Goal: Task Accomplishment & Management: Manage account settings

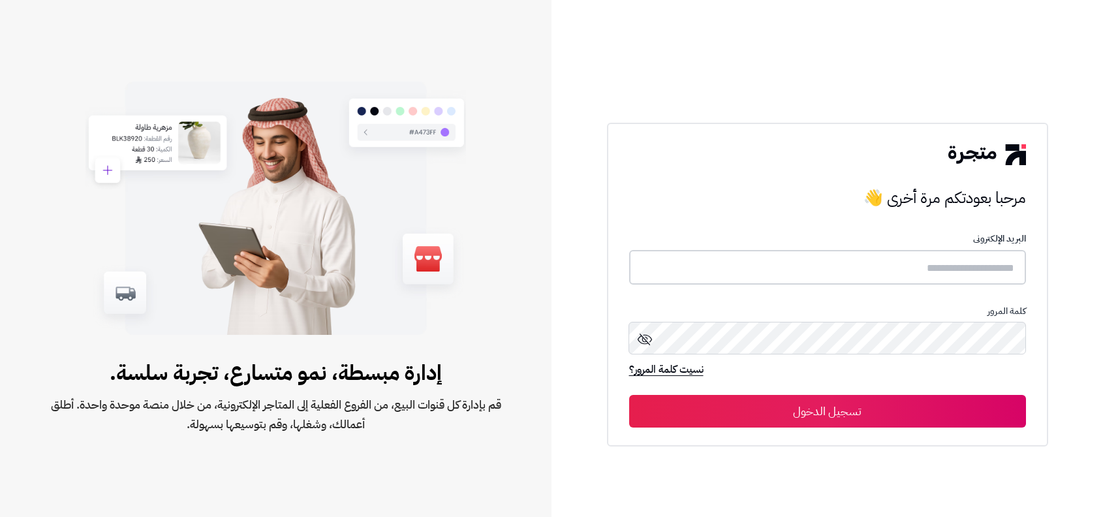
type input "**********"
click at [882, 413] on button "تسجيل الدخول" at bounding box center [827, 410] width 397 height 33
click at [916, 275] on input "**********" at bounding box center [827, 267] width 397 height 35
click at [965, 161] on img at bounding box center [986, 155] width 77 height 21
click at [882, 417] on button "تسجيل الدخول" at bounding box center [827, 410] width 397 height 33
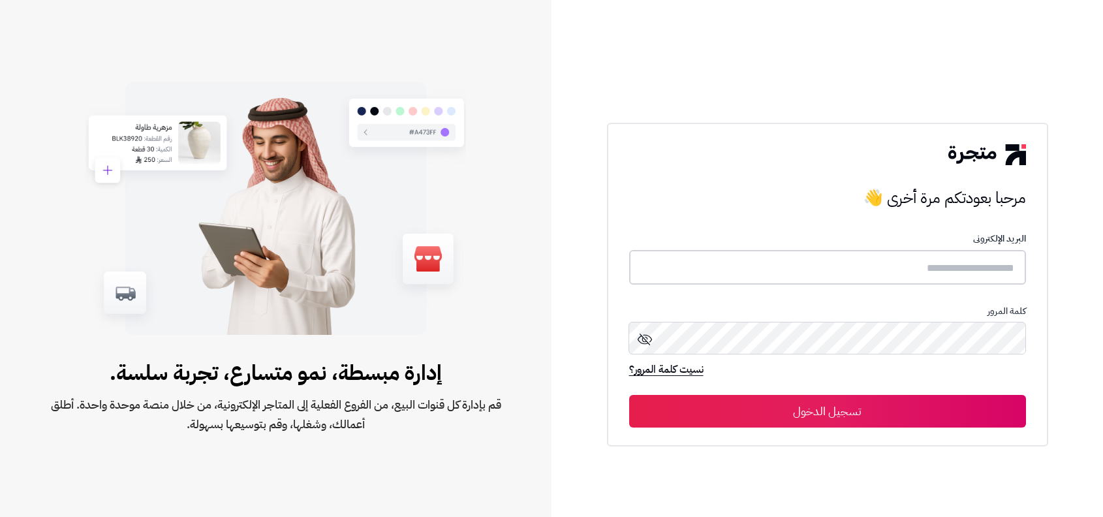
type input "**********"
click at [902, 279] on input "**********" at bounding box center [827, 267] width 397 height 35
click at [803, 421] on button "تسجيل الدخول" at bounding box center [827, 410] width 397 height 33
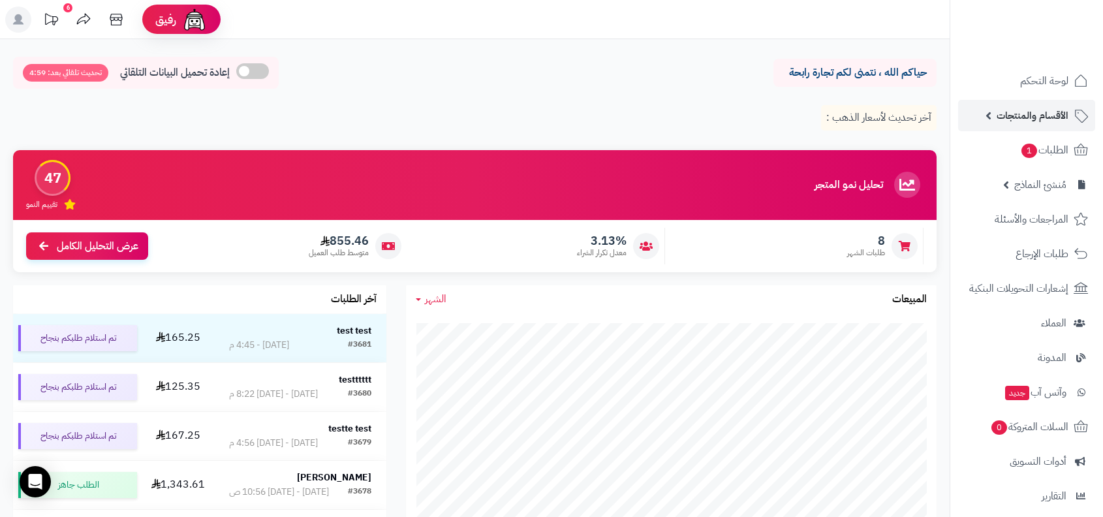
click at [1027, 112] on span "الأقسام والمنتجات" at bounding box center [1033, 115] width 72 height 18
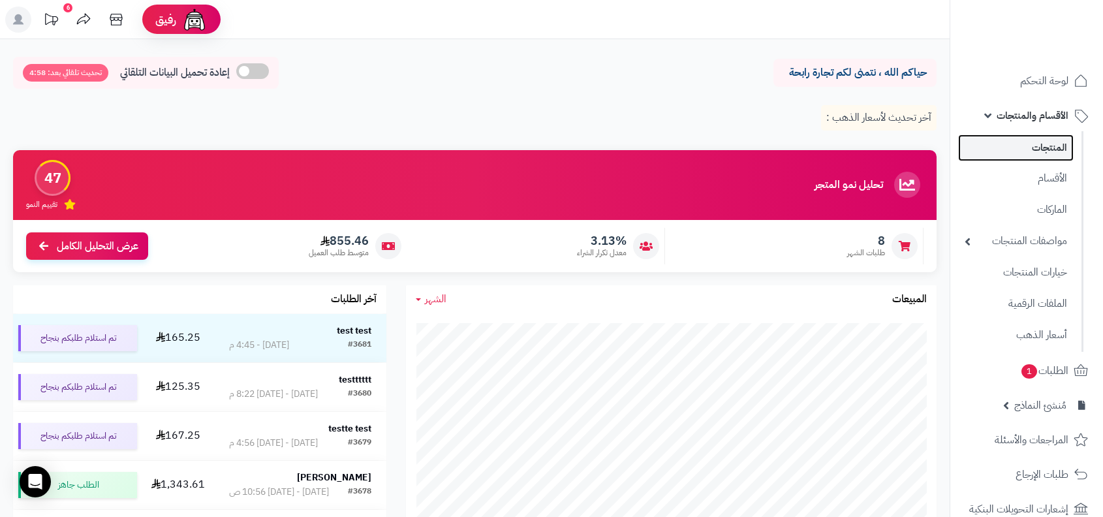
click at [1025, 154] on link "المنتجات" at bounding box center [1016, 147] width 116 height 27
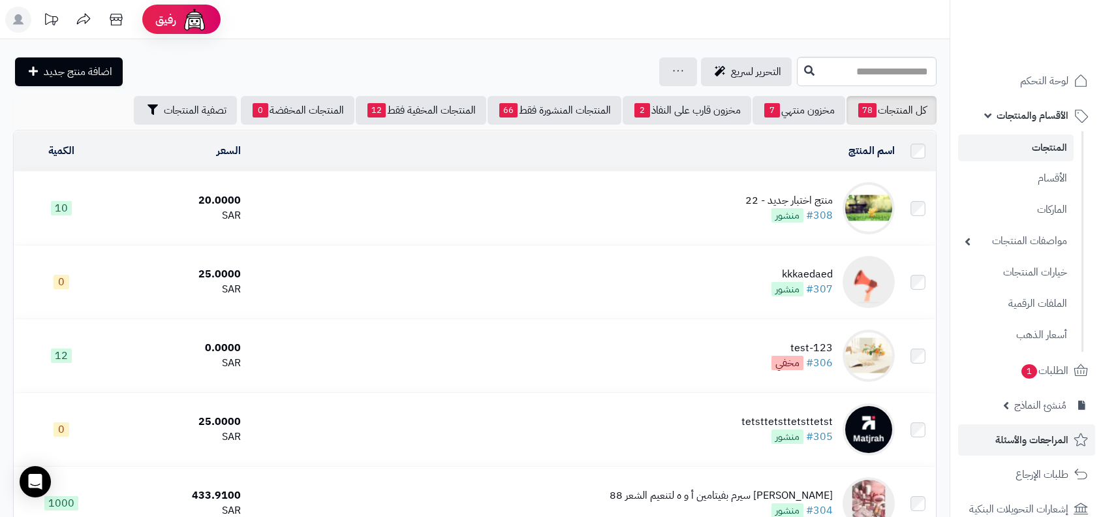
scroll to position [369, 0]
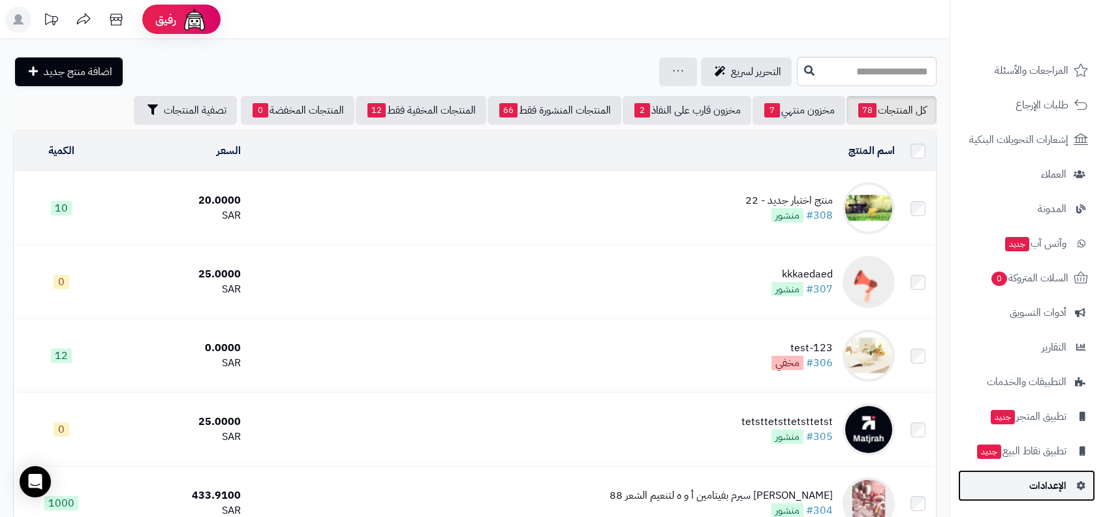
click at [1050, 488] on span "الإعدادات" at bounding box center [1047, 485] width 37 height 18
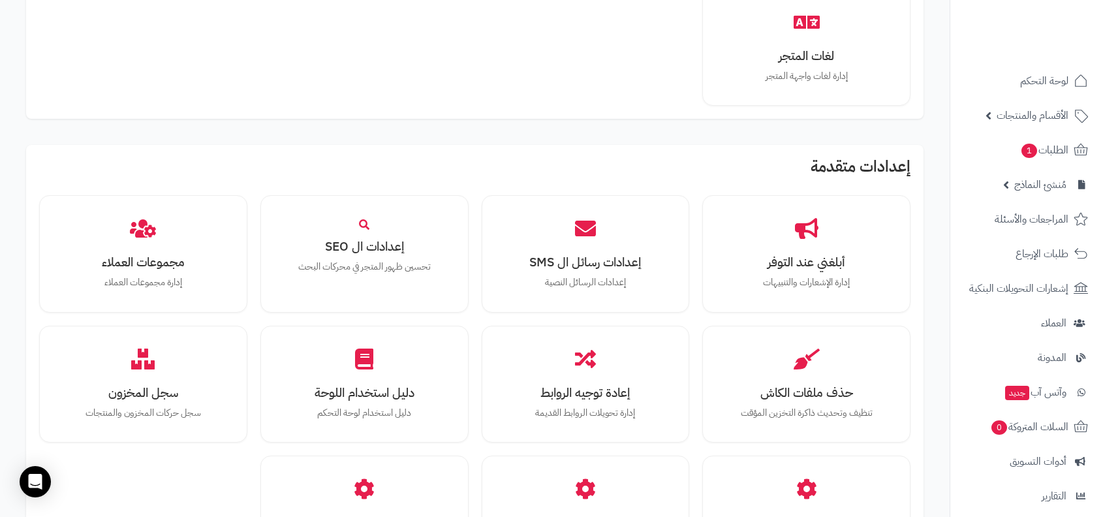
scroll to position [1144, 0]
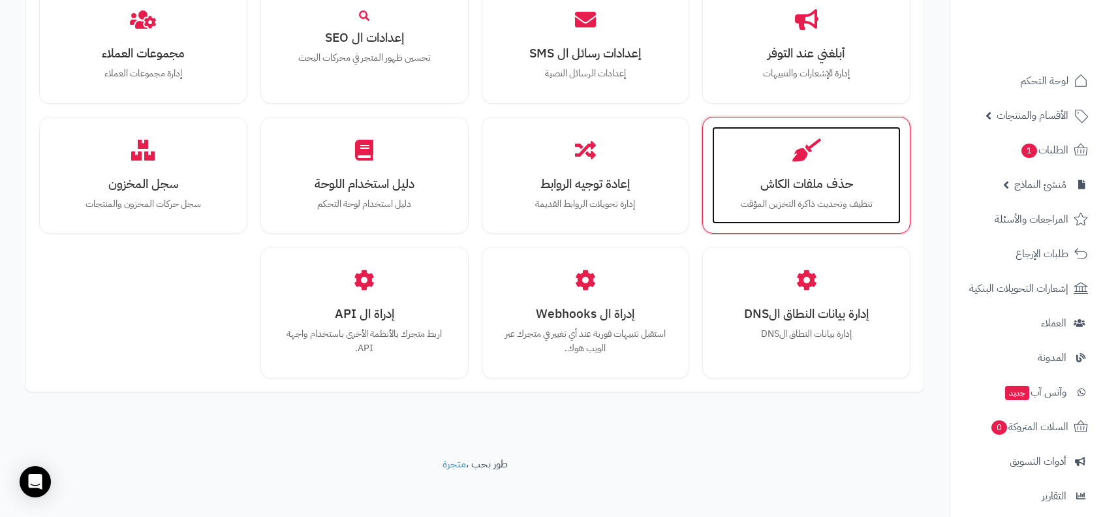
click at [826, 177] on h3 "حذف ملفات الكاش" at bounding box center [806, 184] width 163 height 14
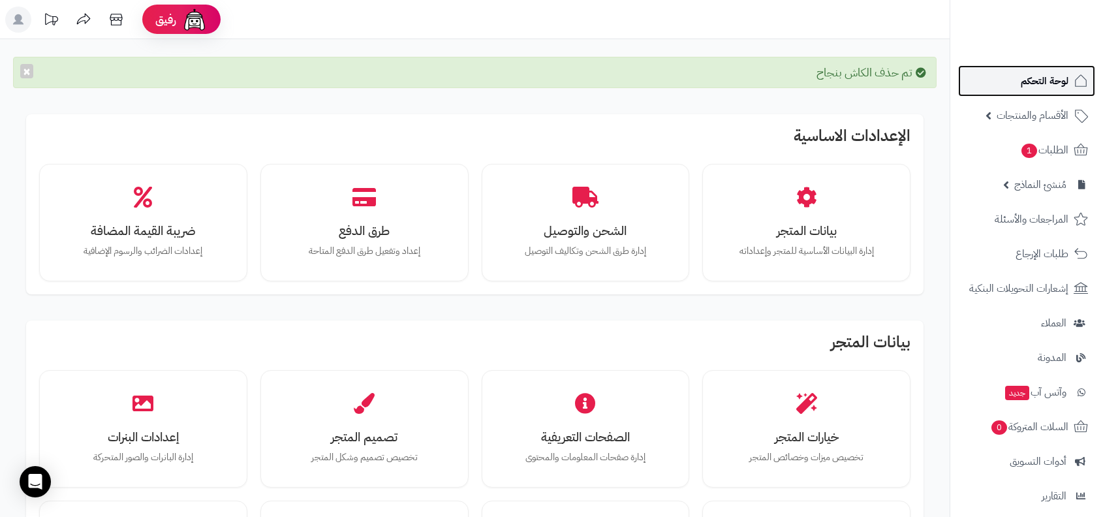
click at [1061, 90] on link "لوحة التحكم" at bounding box center [1026, 80] width 137 height 31
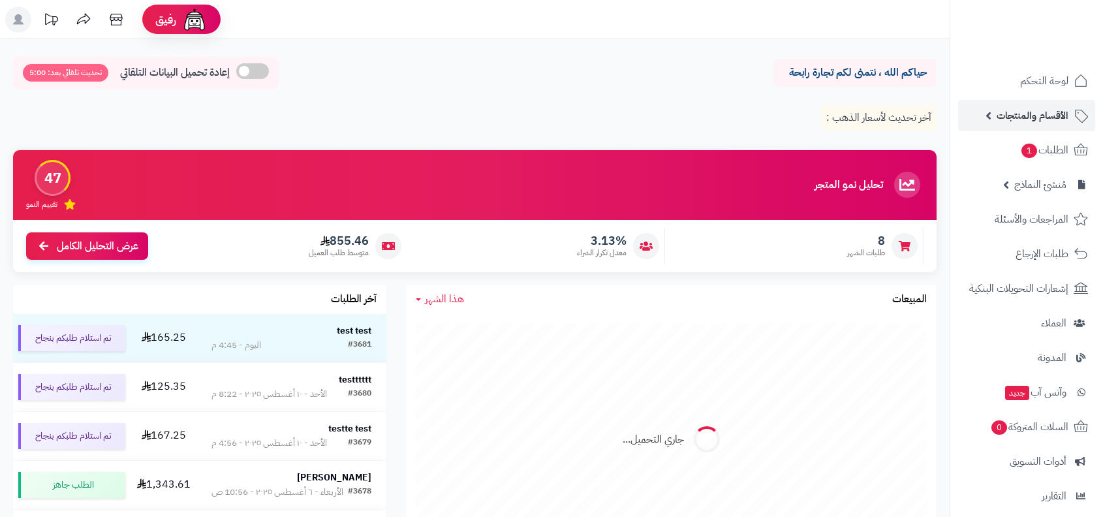
click at [1008, 117] on span "الأقسام والمنتجات" at bounding box center [1033, 115] width 72 height 18
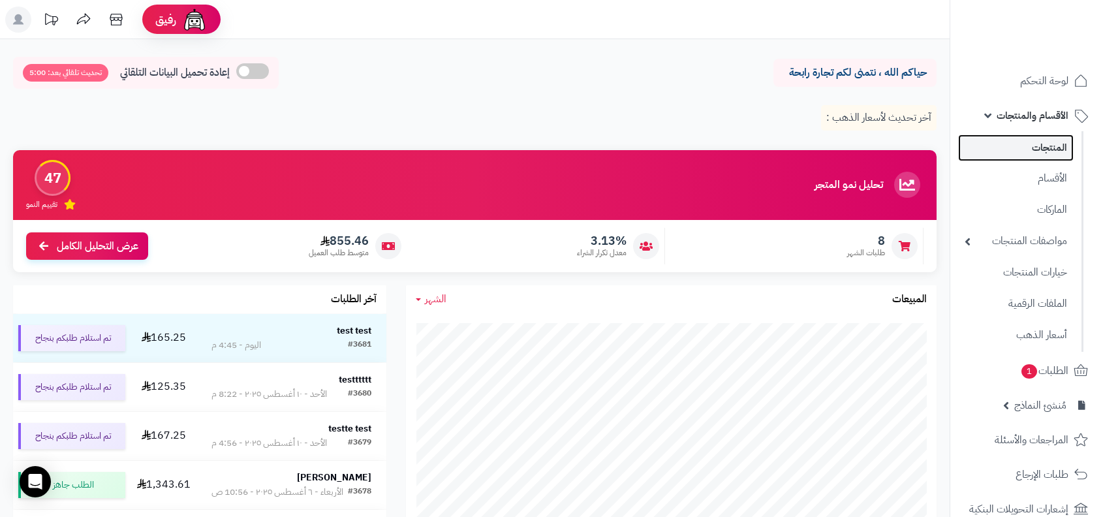
click at [1012, 157] on link "المنتجات" at bounding box center [1016, 147] width 116 height 27
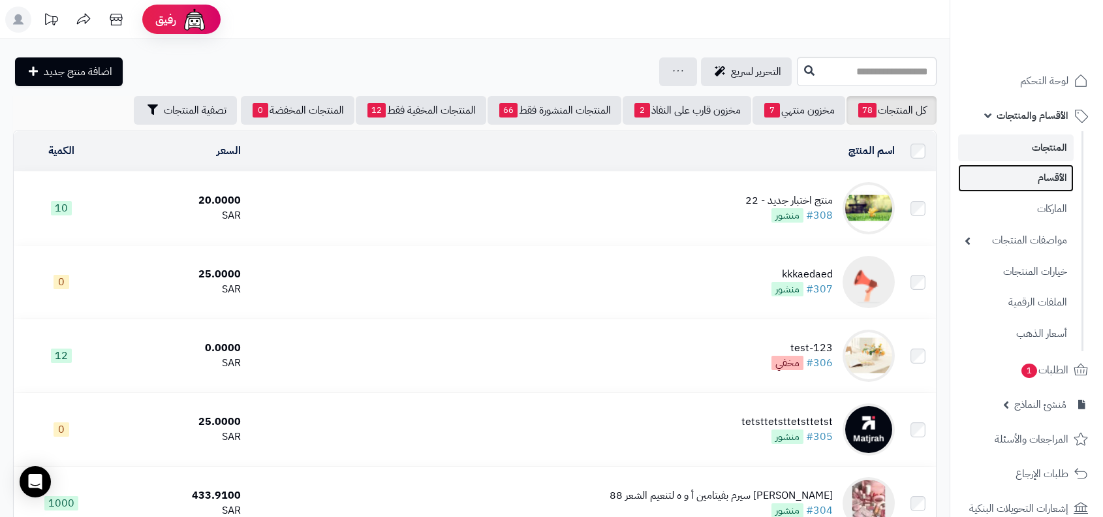
click at [1035, 186] on link "الأقسام" at bounding box center [1016, 177] width 116 height 27
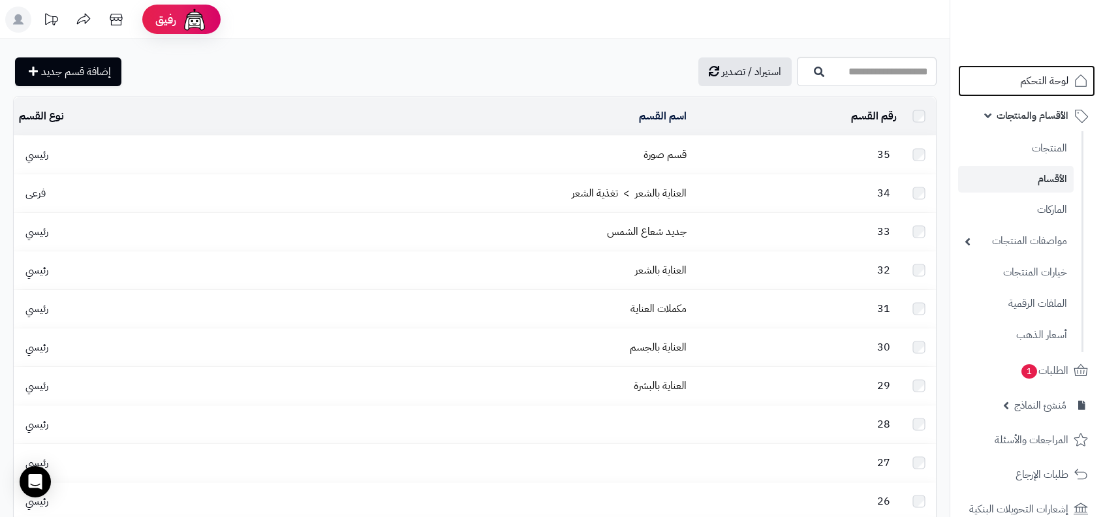
click at [1056, 82] on span "لوحة التحكم" at bounding box center [1044, 81] width 48 height 18
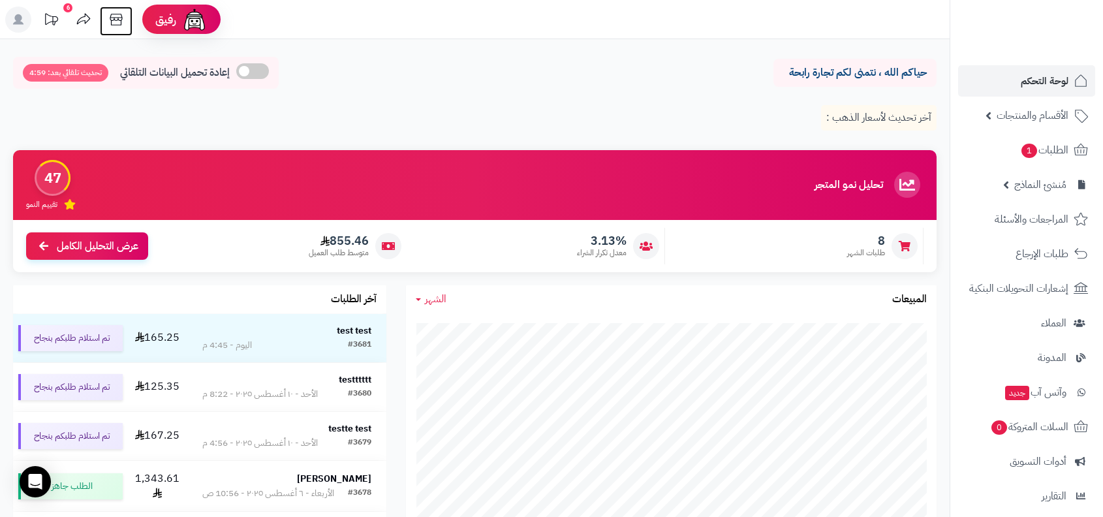
click at [121, 16] on icon at bounding box center [116, 20] width 26 height 26
click at [1052, 125] on link "الأقسام والمنتجات" at bounding box center [1026, 115] width 137 height 31
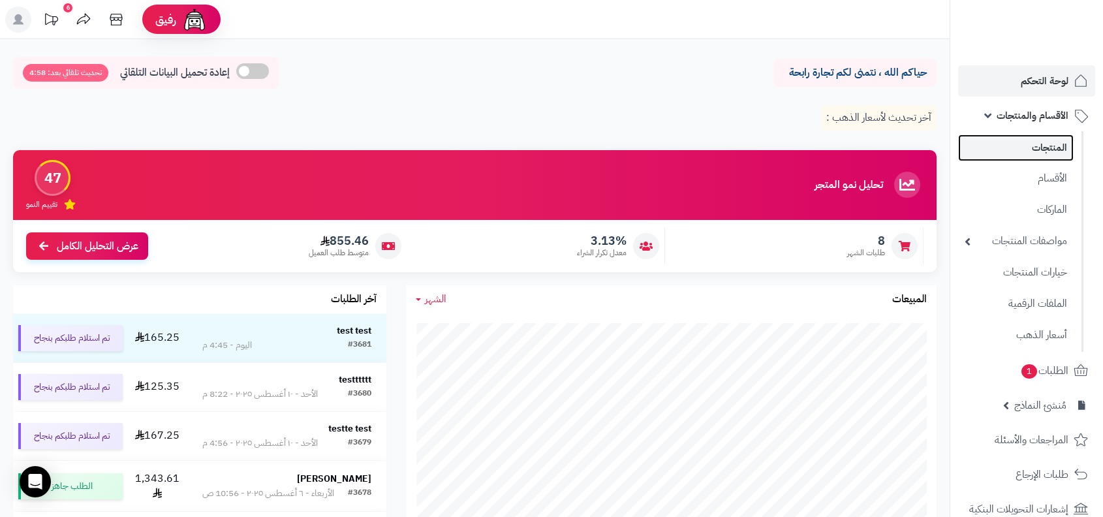
click at [1047, 158] on link "المنتجات" at bounding box center [1016, 147] width 116 height 27
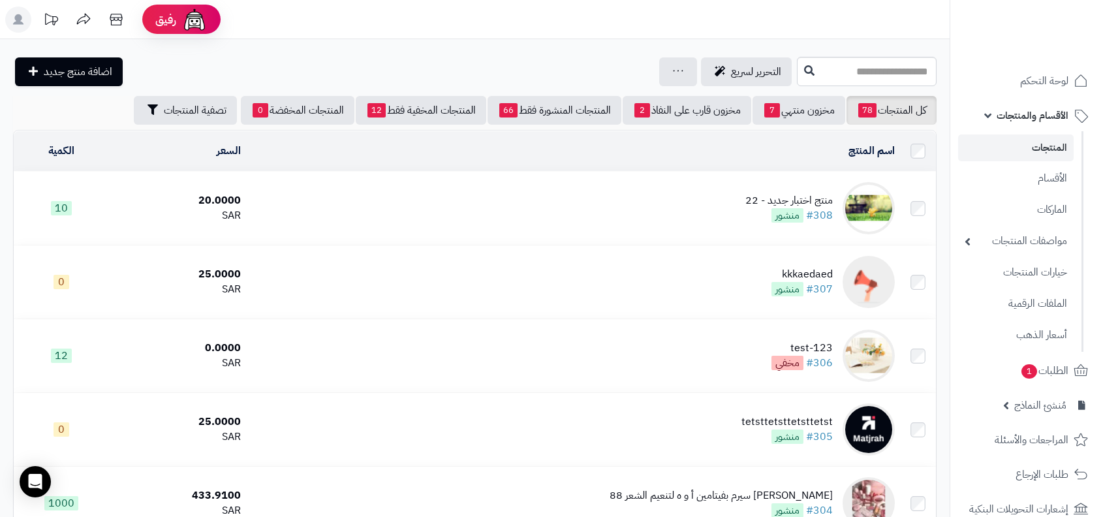
click at [799, 176] on td "منتج اختبار جديد - 22 #308 منشور" at bounding box center [573, 208] width 654 height 73
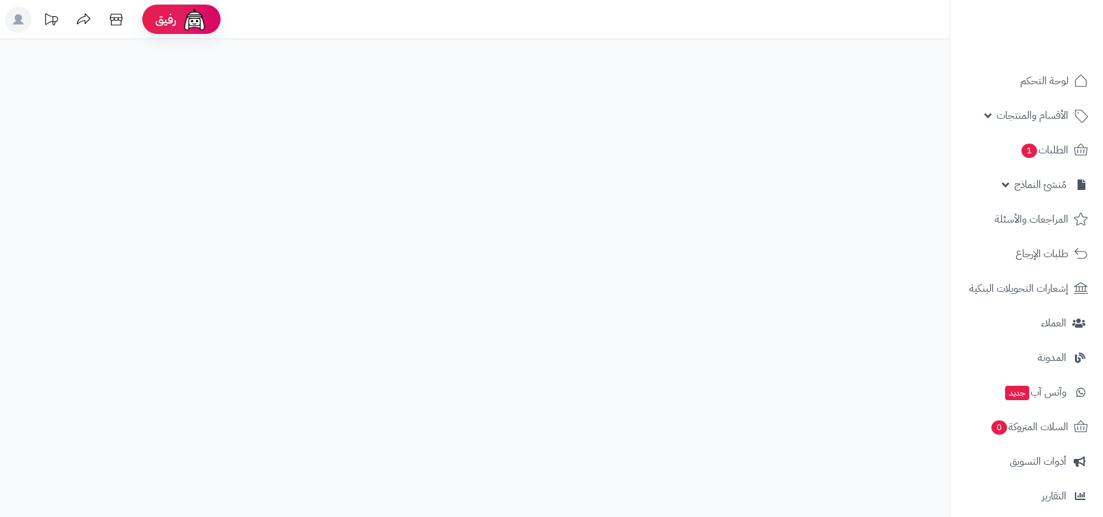
select select
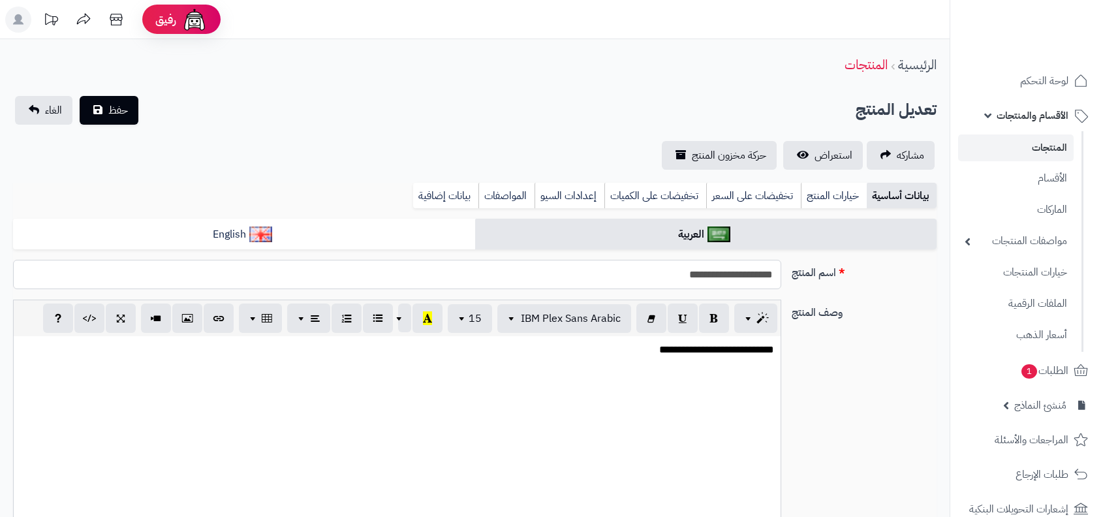
click at [670, 276] on input "**********" at bounding box center [397, 274] width 768 height 29
type input "**********"
click at [80, 96] on button "حفظ" at bounding box center [109, 110] width 59 height 29
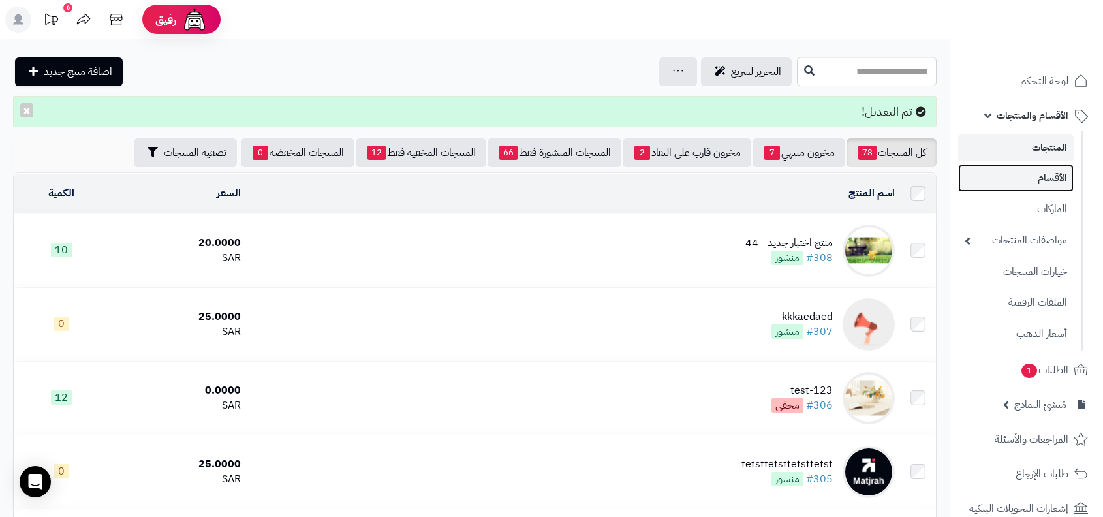
click at [1028, 181] on link "الأقسام" at bounding box center [1016, 177] width 116 height 27
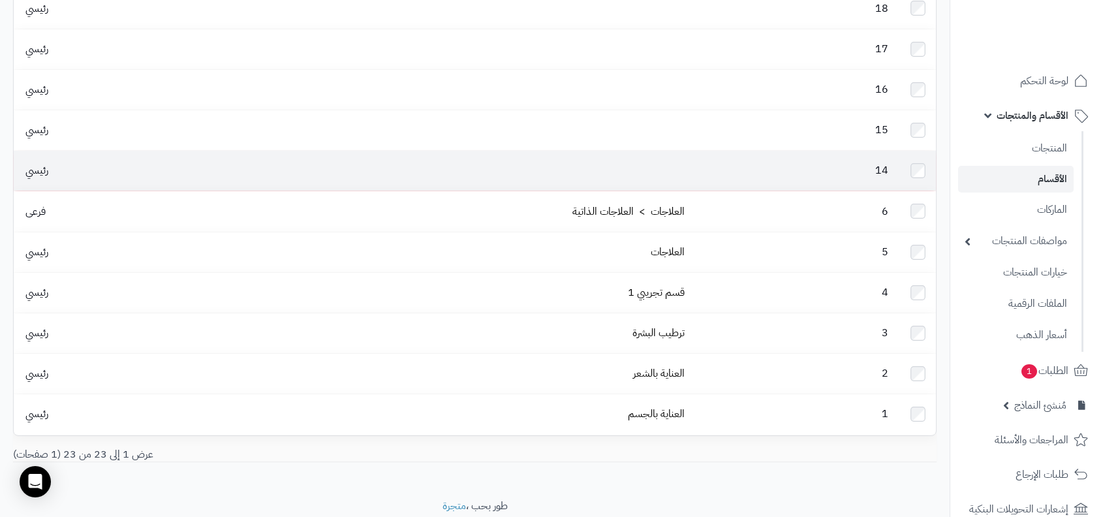
scroll to position [649, 0]
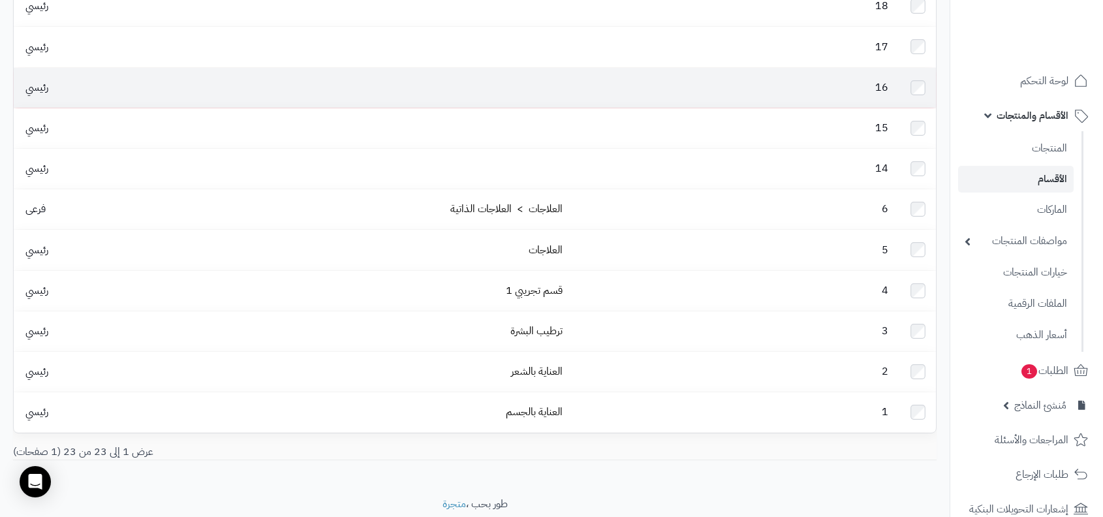
click at [916, 70] on td at bounding box center [918, 88] width 36 height 40
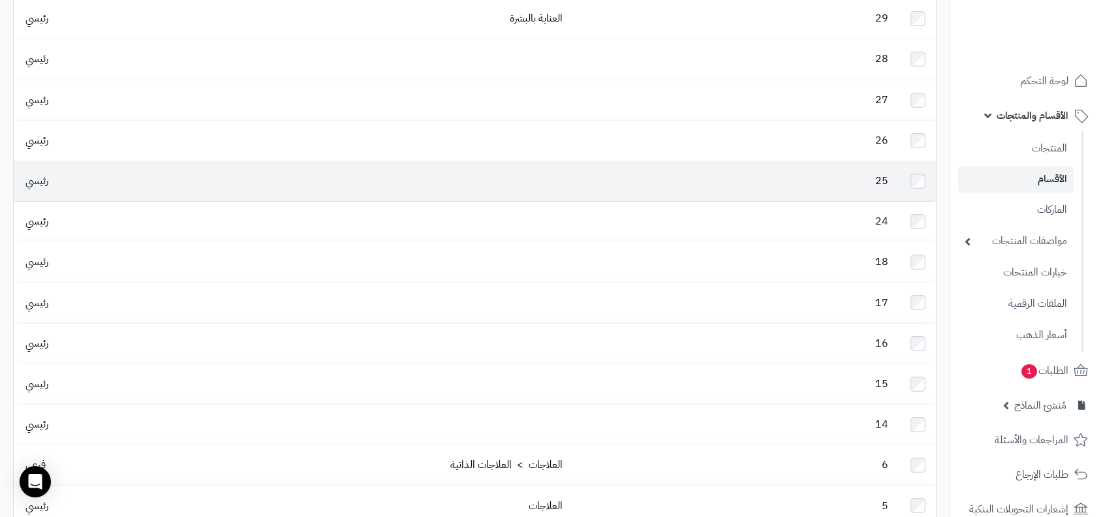
scroll to position [384, 0]
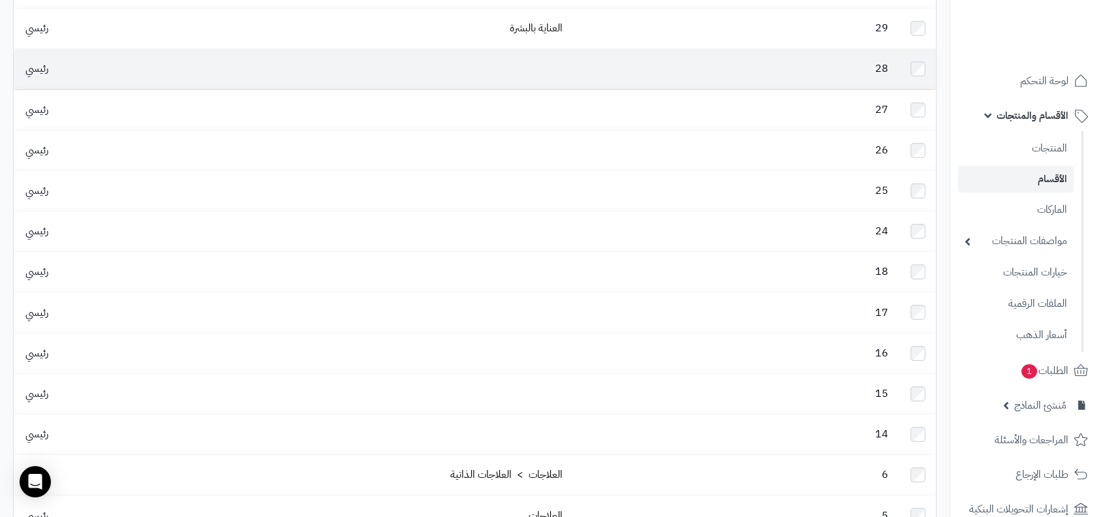
click at [919, 49] on td at bounding box center [918, 69] width 36 height 40
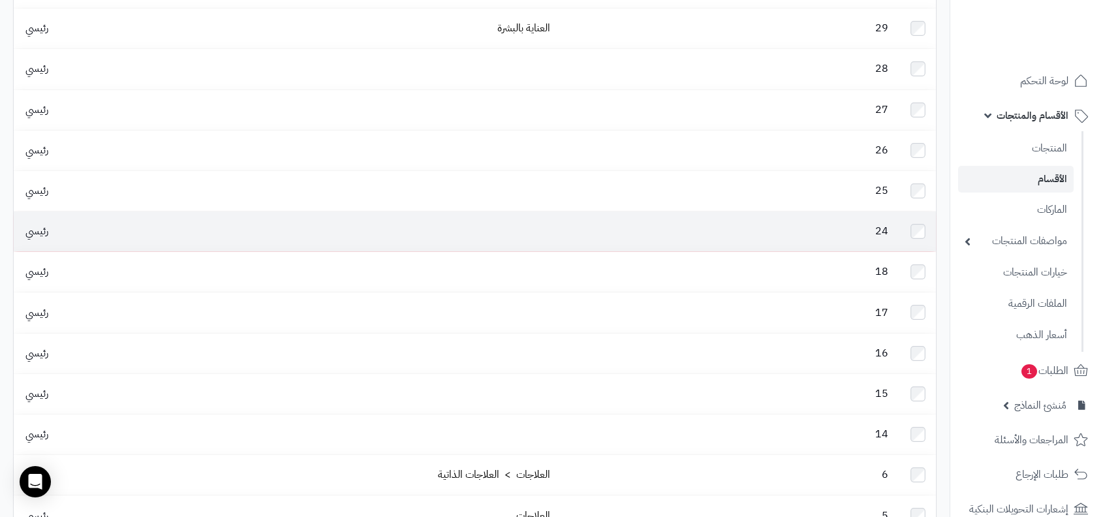
scroll to position [0, 0]
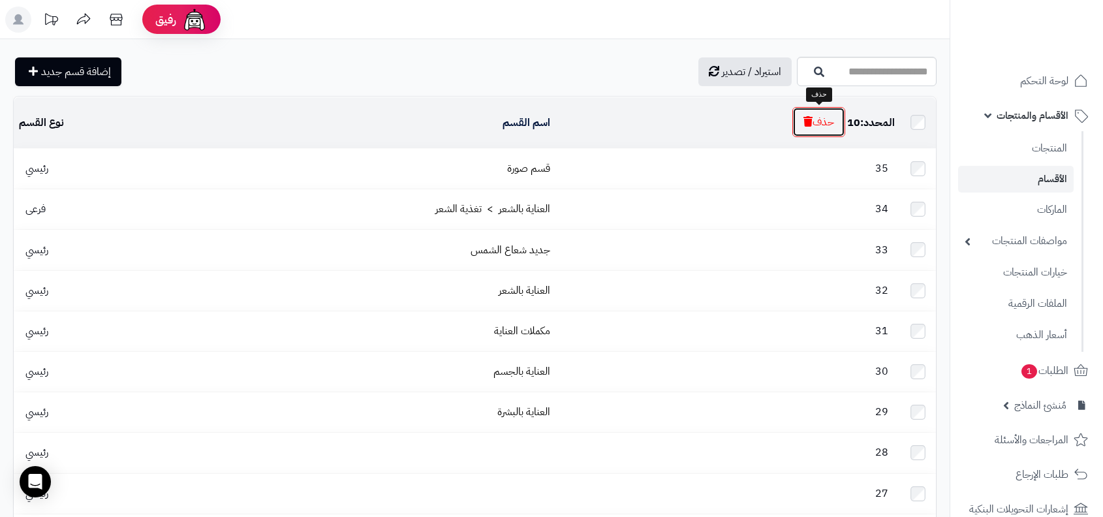
click at [800, 116] on button "حذف" at bounding box center [818, 122] width 53 height 30
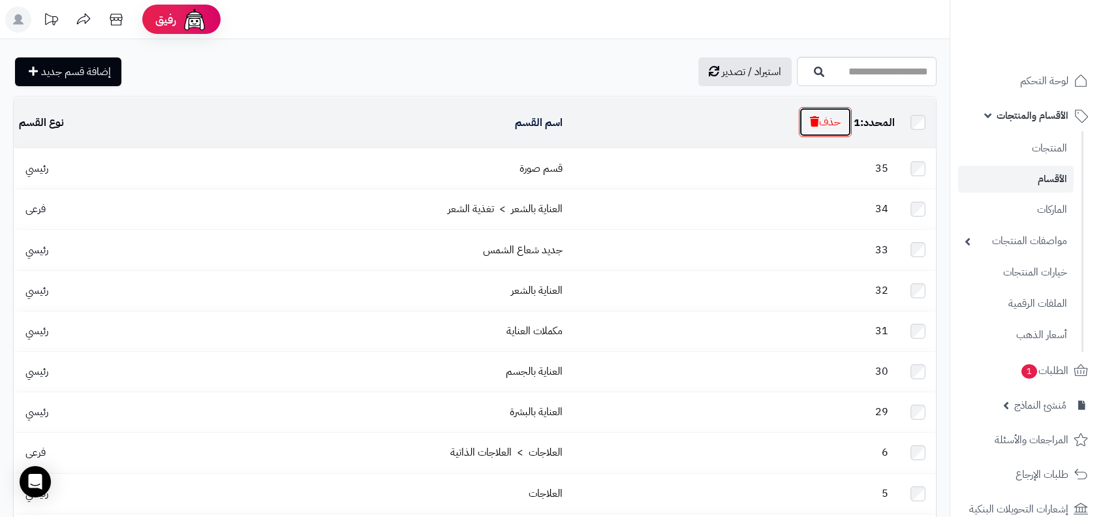
click at [829, 136] on div "المحدد: 1 حذف" at bounding box center [734, 123] width 322 height 30
click at [803, 112] on button "حذف" at bounding box center [825, 122] width 53 height 30
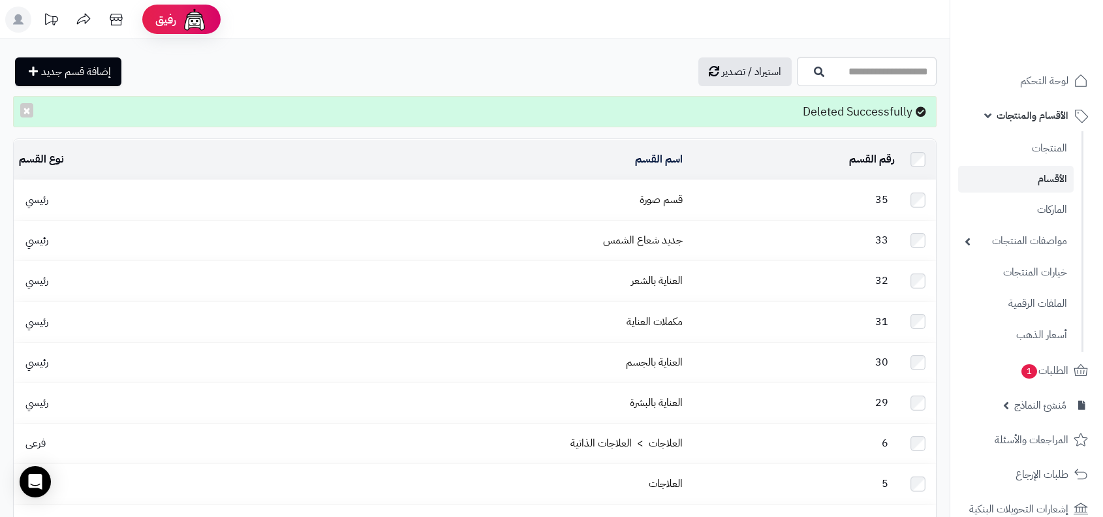
click at [841, 106] on div "Deleted Successfully ×" at bounding box center [475, 111] width 924 height 31
click at [1001, 141] on link "المنتجات" at bounding box center [1016, 147] width 116 height 27
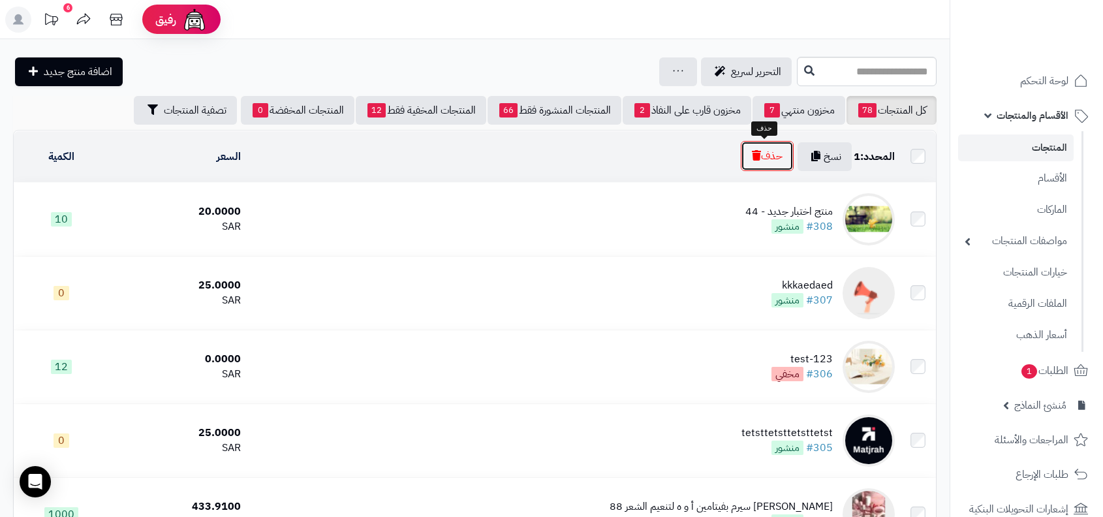
click at [759, 158] on button "حذف" at bounding box center [767, 156] width 53 height 30
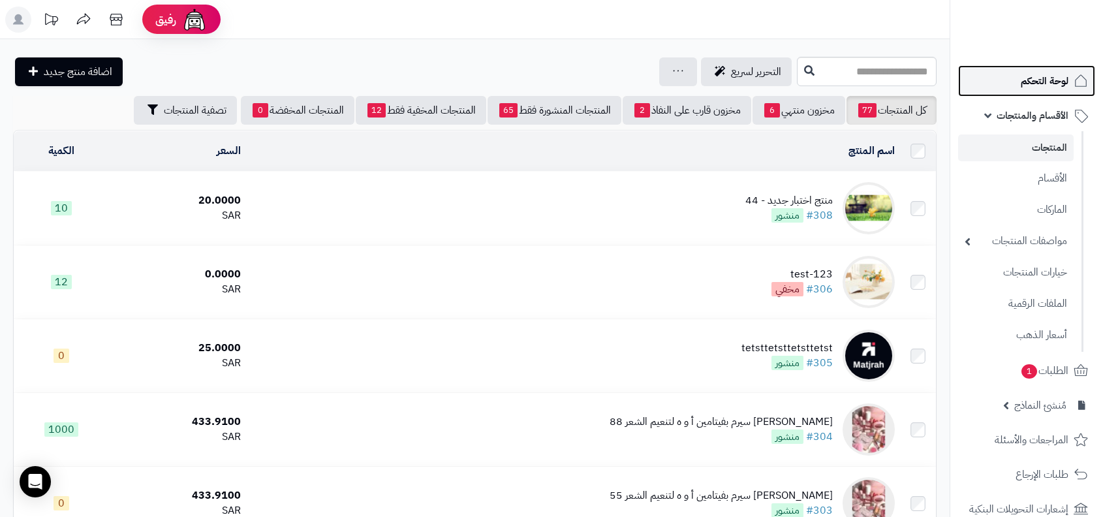
click at [1021, 83] on span "لوحة التحكم" at bounding box center [1045, 81] width 48 height 18
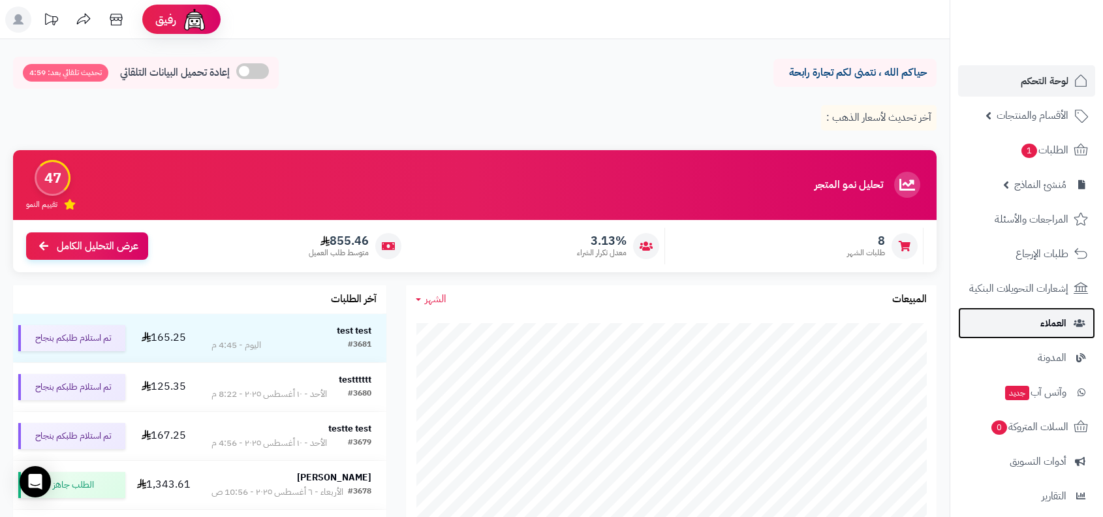
click at [1043, 325] on span "العملاء" at bounding box center [1053, 323] width 26 height 18
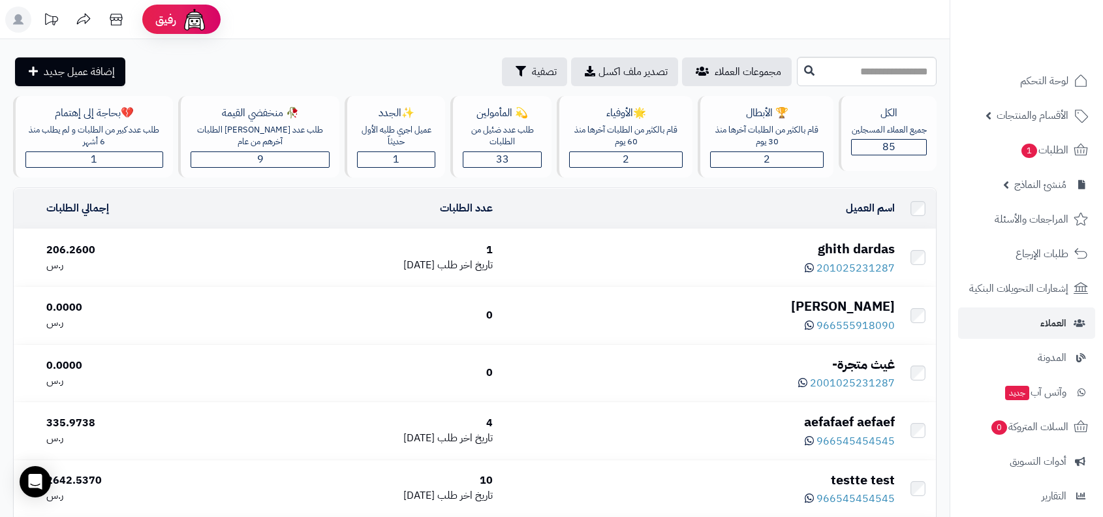
click at [835, 235] on td "[PERSON_NAME] [PERSON_NAME] 201025231287" at bounding box center [699, 257] width 402 height 57
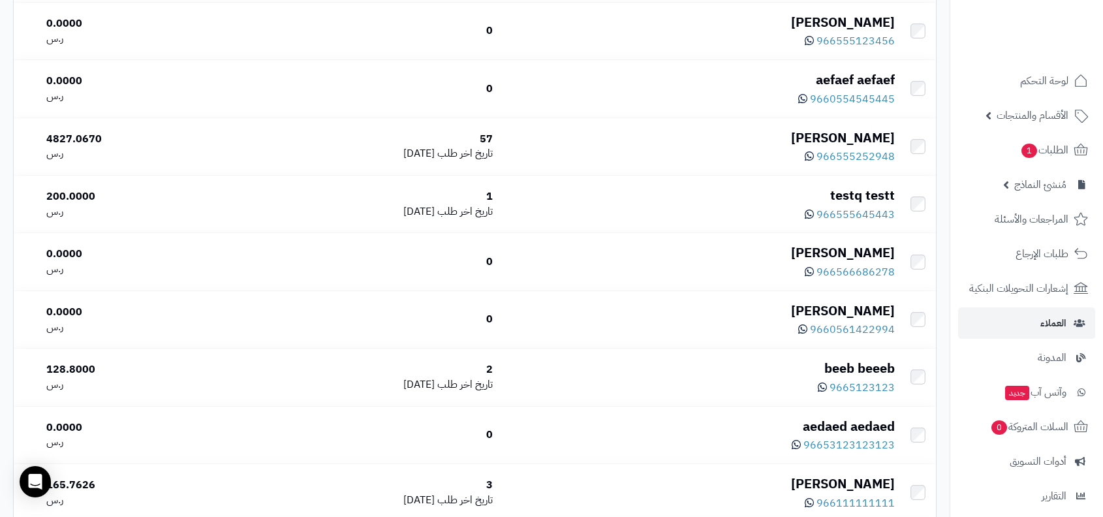
scroll to position [2743, 0]
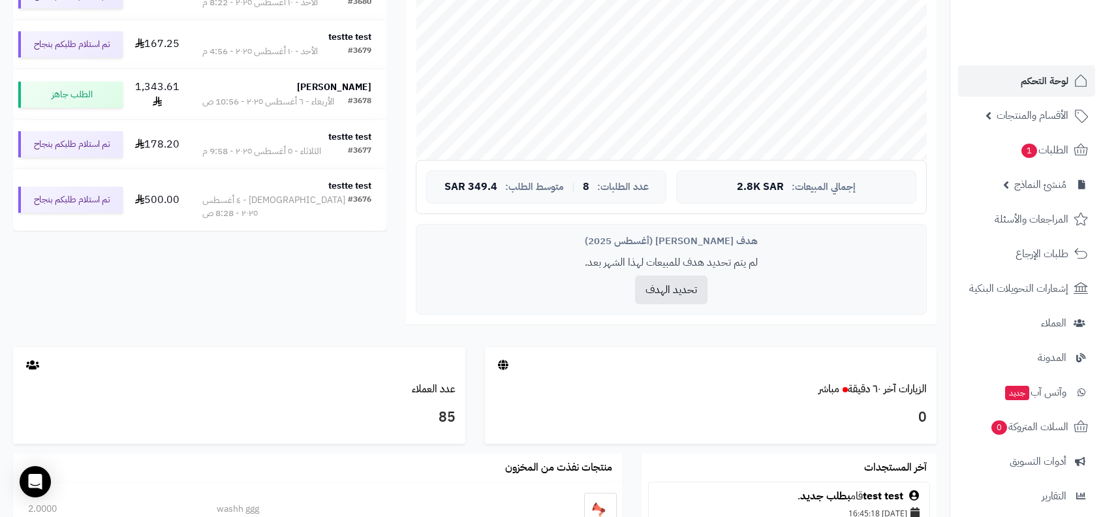
scroll to position [477, 0]
